Goal: Task Accomplishment & Management: Manage account settings

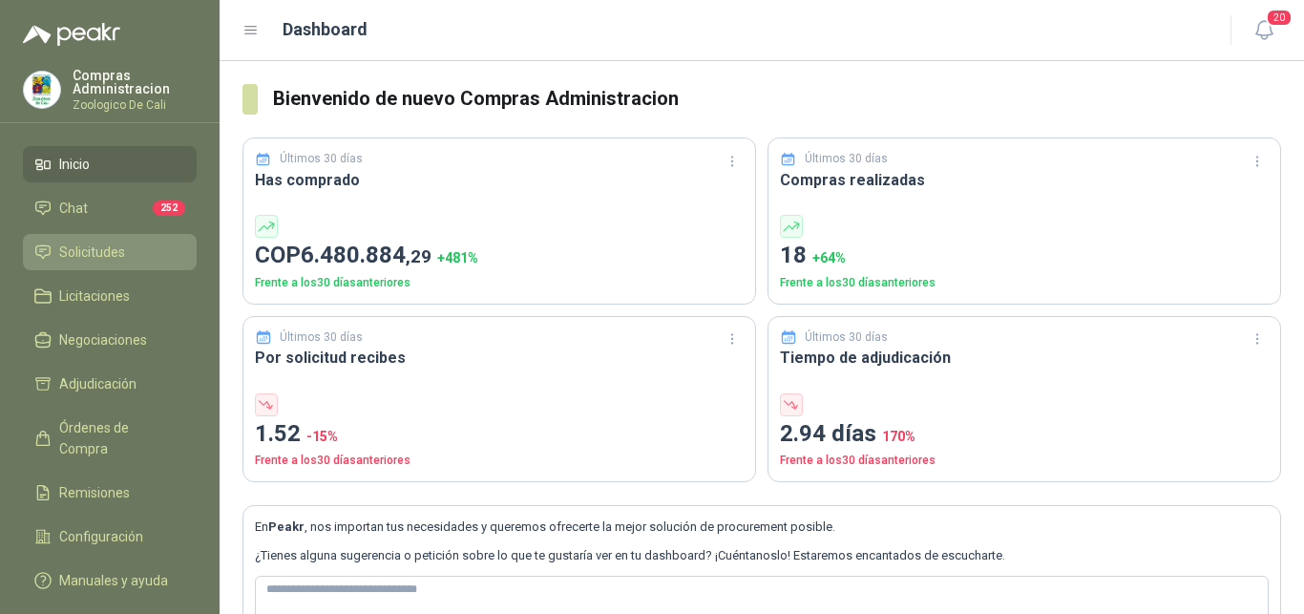
click at [117, 249] on span "Solicitudes" at bounding box center [92, 252] width 66 height 21
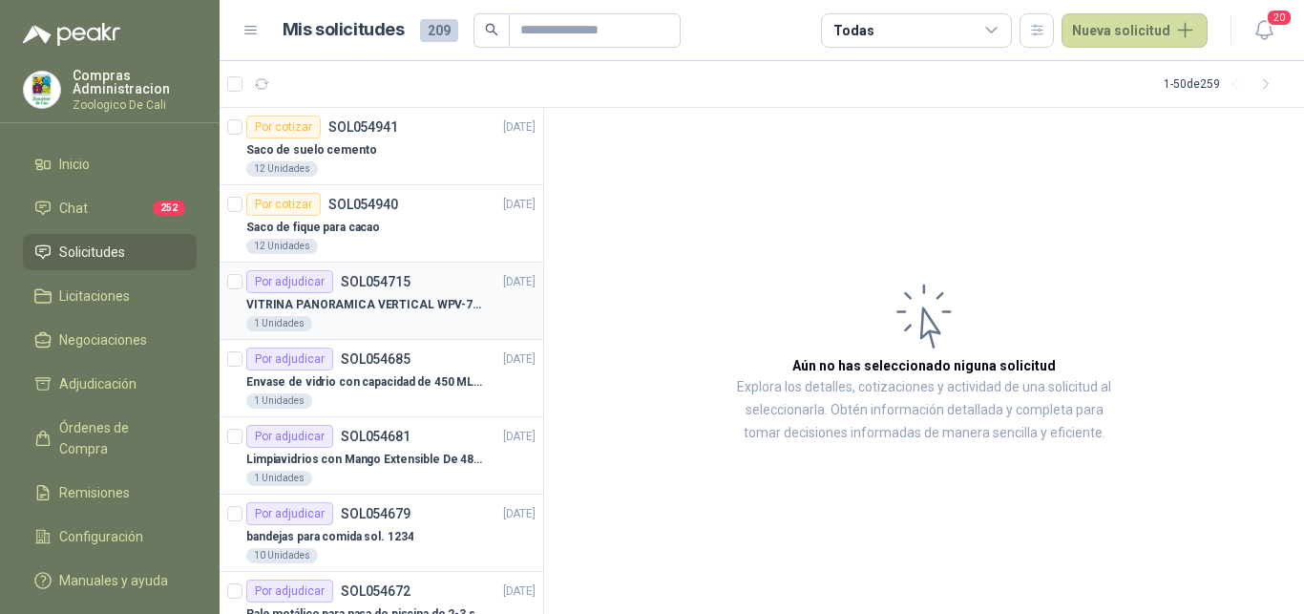
click at [373, 310] on p "VITRINA PANORAMICA VERTICAL WPV-700FA" at bounding box center [365, 305] width 238 height 18
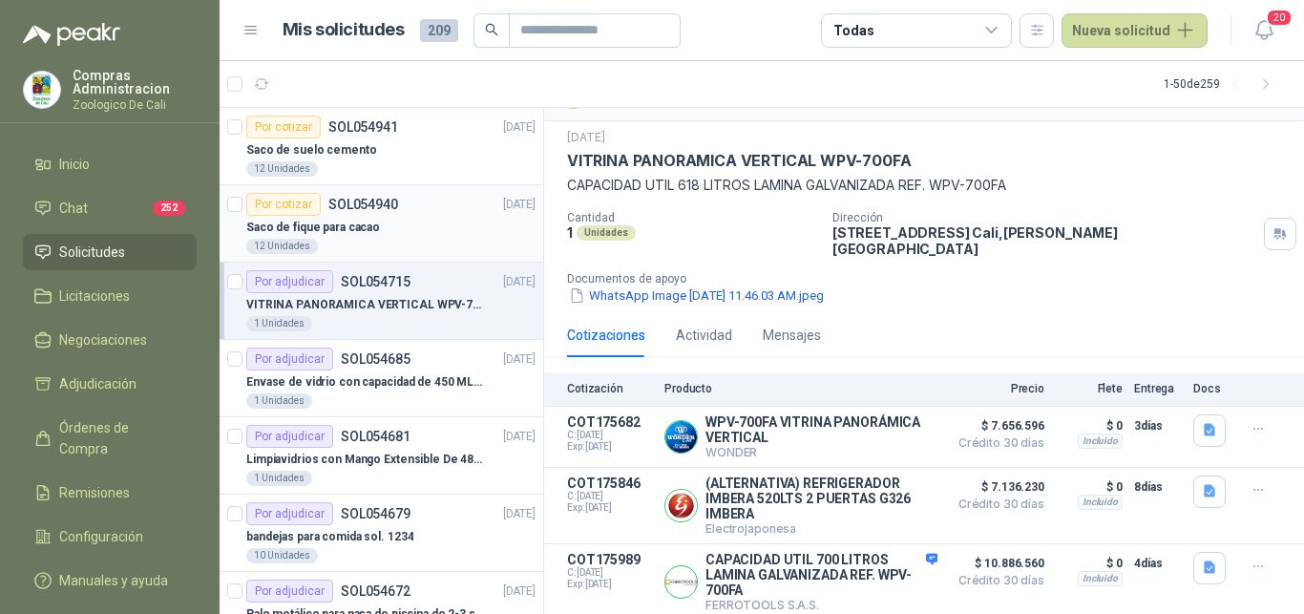
click at [412, 210] on div "Por cotizar SOL054940 [DATE]" at bounding box center [390, 204] width 289 height 23
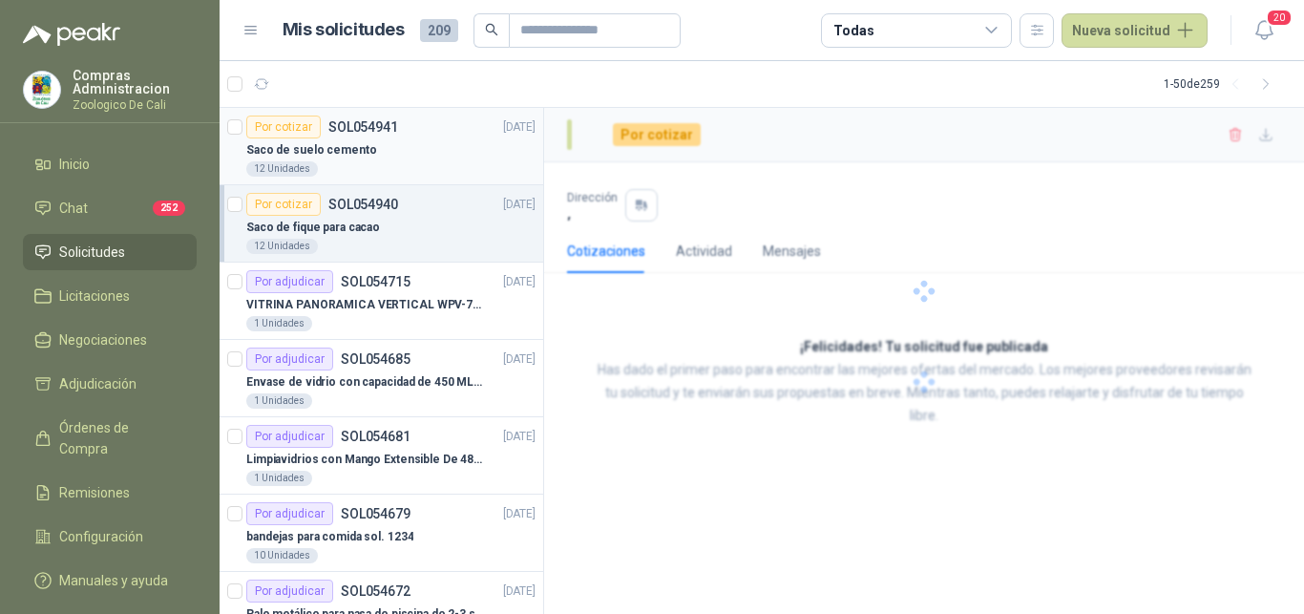
click at [408, 134] on div "Por cotizar SOL054941 [DATE]" at bounding box center [390, 127] width 289 height 23
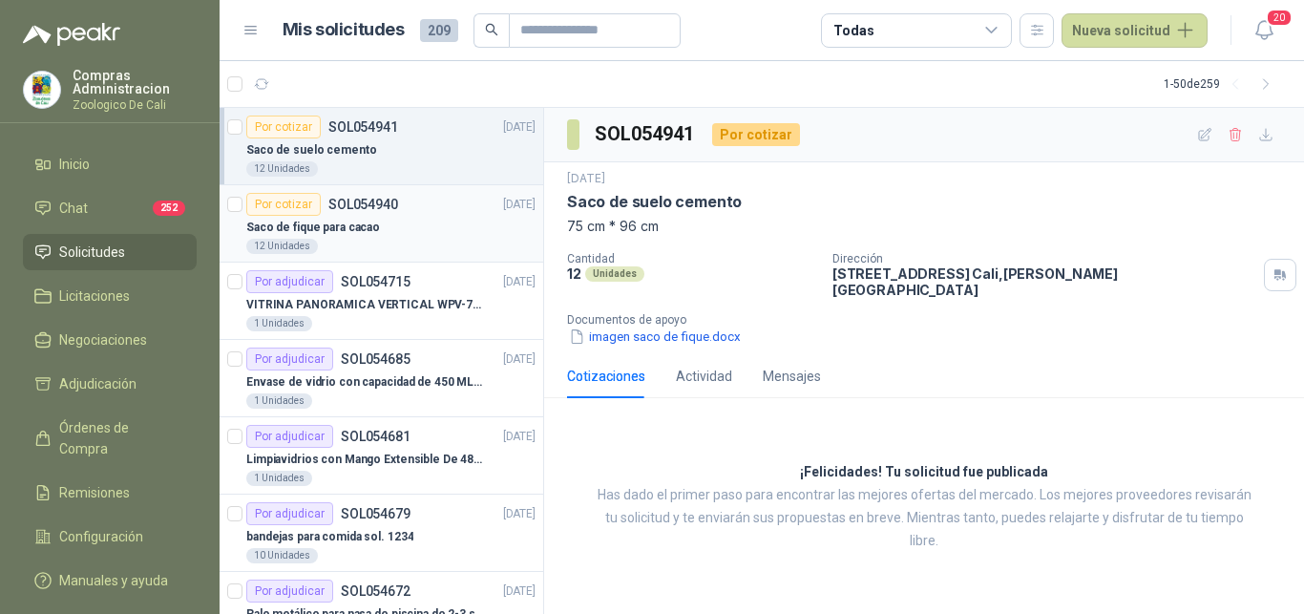
click at [380, 204] on p "SOL054940" at bounding box center [363, 204] width 70 height 13
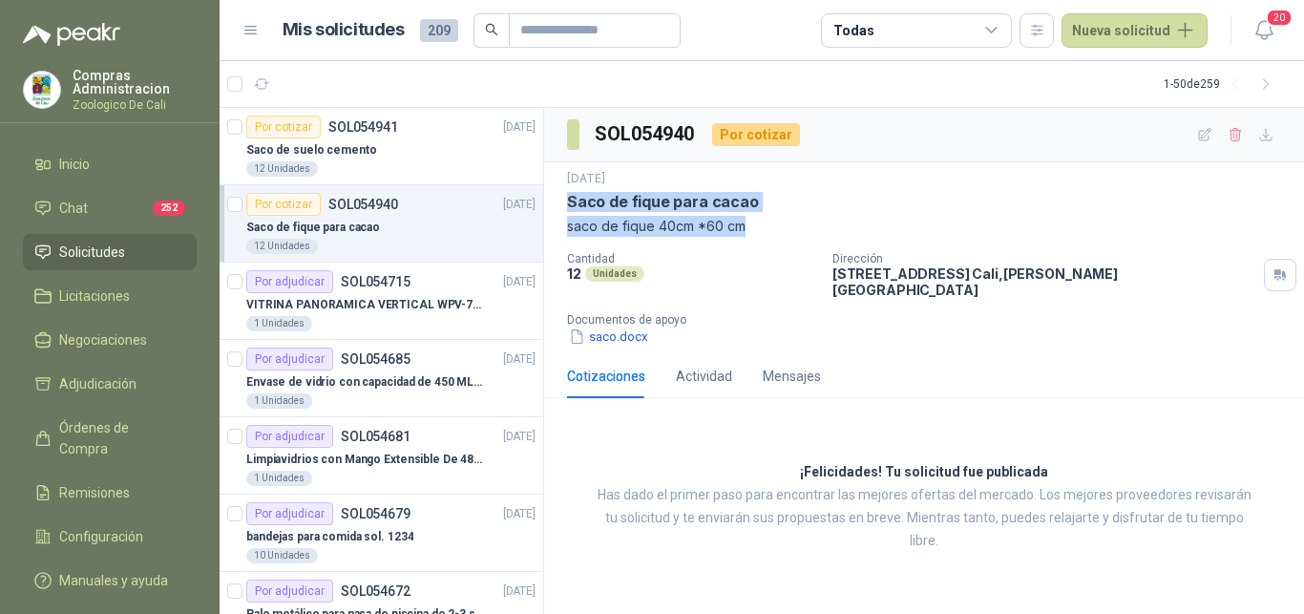
drag, startPoint x: 567, startPoint y: 202, endPoint x: 752, endPoint y: 226, distance: 185.8
click at [752, 226] on div "[DATE] Saco de fique para cacao saco de fique 40cm *60 cm" at bounding box center [924, 203] width 714 height 67
copy div "Saco de fique para cacao saco de fique 40cm *60 cm"
